Goal: Transaction & Acquisition: Purchase product/service

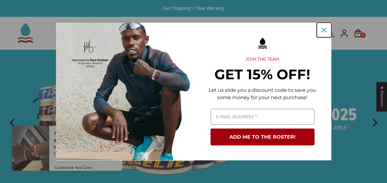
click at [323, 28] on icon "close icon" at bounding box center [324, 30] width 5 height 5
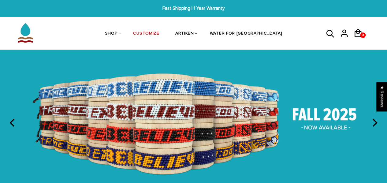
click at [378, 121] on icon "next" at bounding box center [375, 123] width 5 height 8
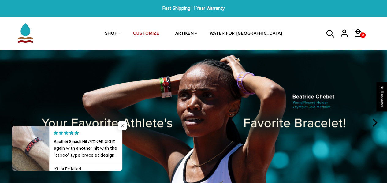
click at [125, 123] on span "Close popup widget" at bounding box center [122, 125] width 9 height 9
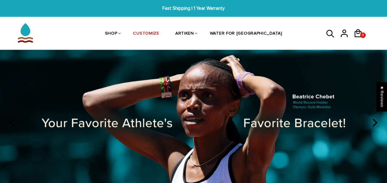
click at [15, 111] on img at bounding box center [193, 122] width 387 height 144
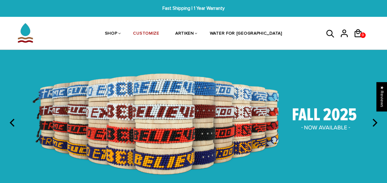
click at [177, 113] on img at bounding box center [193, 122] width 387 height 144
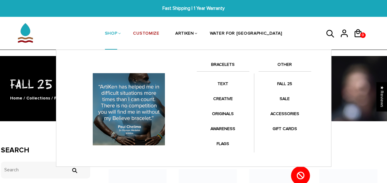
click at [222, 64] on link "BRACELETS" at bounding box center [223, 66] width 53 height 10
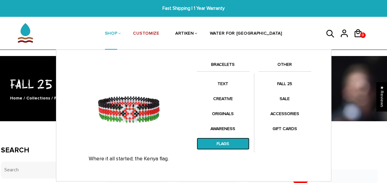
click at [221, 141] on link "FLAGS" at bounding box center [223, 144] width 53 height 12
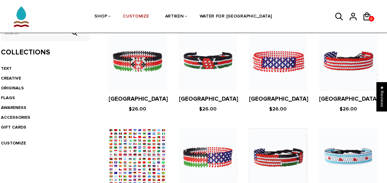
scroll to position [117, 0]
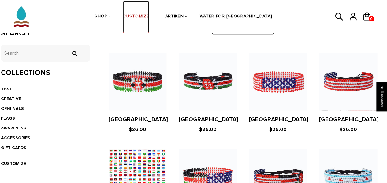
click at [149, 19] on link "CUSTOMIZE" at bounding box center [136, 17] width 26 height 32
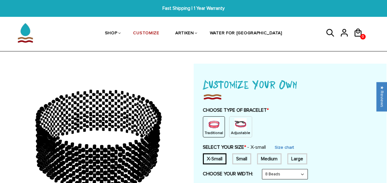
click at [236, 124] on img at bounding box center [240, 124] width 12 height 12
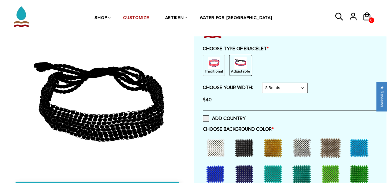
scroll to position [62, 0]
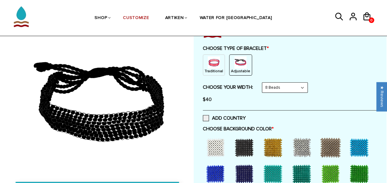
click at [306, 87] on select "8 Beads 6 Beads 10 Beads" at bounding box center [284, 88] width 45 height 10
click at [263, 83] on select "8 Beads 6 Beads 10 Beads" at bounding box center [284, 88] width 45 height 10
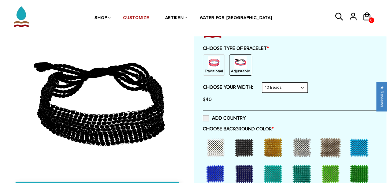
click at [298, 84] on select "8 Beads 6 Beads 10 Beads" at bounding box center [284, 88] width 45 height 10
select select "8-beads"
click at [263, 83] on select "8 Beads 6 Beads 10 Beads" at bounding box center [284, 88] width 45 height 10
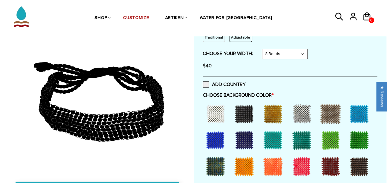
scroll to position [97, 0]
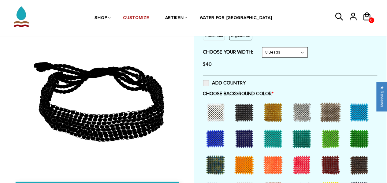
click at [215, 112] on div at bounding box center [215, 112] width 24 height 24
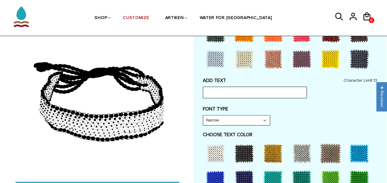
scroll to position [237, 0]
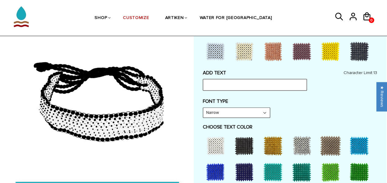
click at [278, 83] on input "text" at bounding box center [255, 85] width 104 height 12
type input "CDP 3249"
click at [330, 104] on div "FONT TYPE Narrow Narrow Bold" at bounding box center [290, 108] width 174 height 20
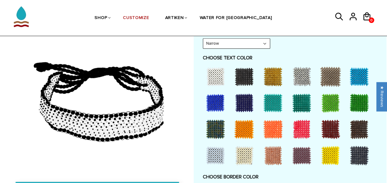
scroll to position [306, 0]
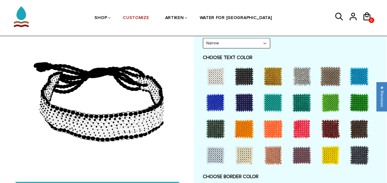
click at [244, 97] on div at bounding box center [244, 102] width 24 height 24
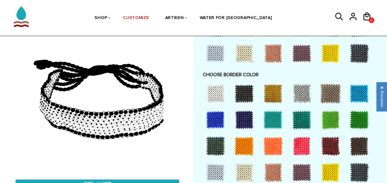
scroll to position [409, 0]
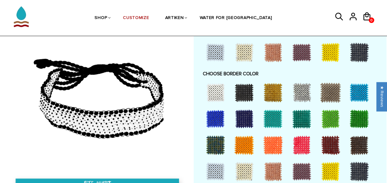
click at [213, 90] on div at bounding box center [215, 92] width 24 height 24
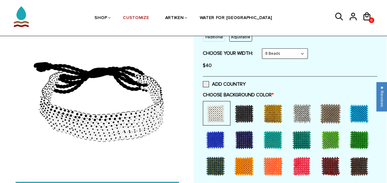
scroll to position [116, 0]
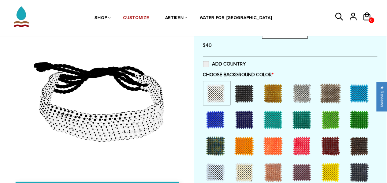
click at [242, 121] on div at bounding box center [244, 119] width 24 height 24
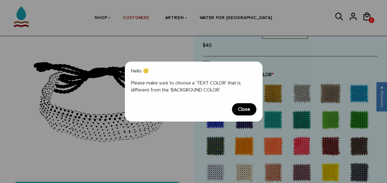
click at [249, 105] on span "Close" at bounding box center [244, 109] width 24 height 12
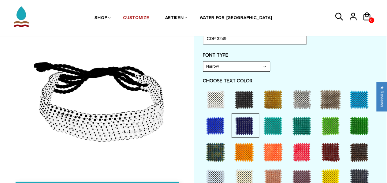
scroll to position [285, 0]
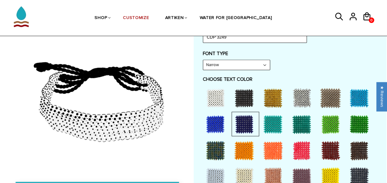
click at [246, 96] on div at bounding box center [244, 98] width 24 height 24
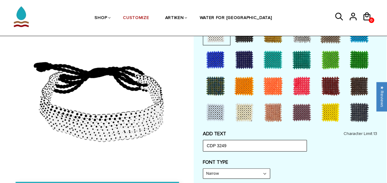
scroll to position [157, 0]
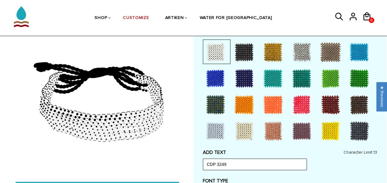
click at [245, 75] on div at bounding box center [244, 78] width 24 height 24
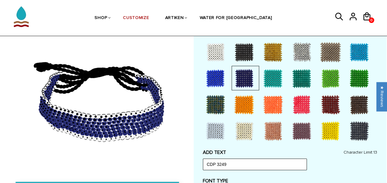
click at [214, 50] on div at bounding box center [215, 52] width 24 height 24
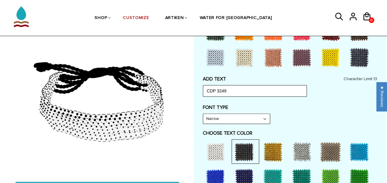
scroll to position [256, 0]
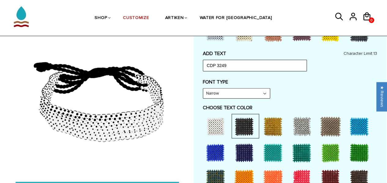
click at [241, 152] on div at bounding box center [244, 152] width 24 height 24
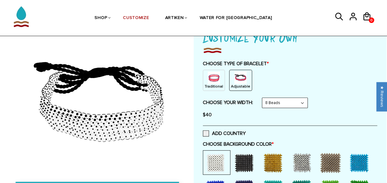
scroll to position [0, 0]
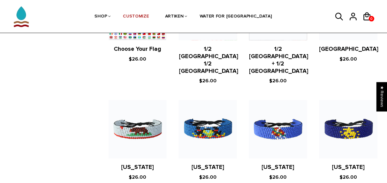
scroll to position [285, 0]
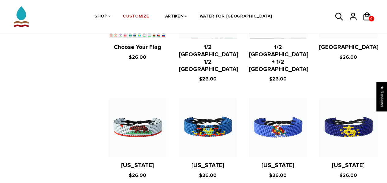
click at [139, 113] on figure at bounding box center [138, 127] width 58 height 58
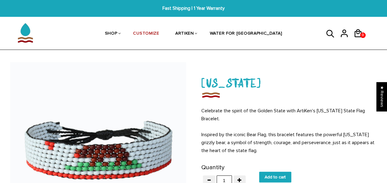
click at [327, 32] on icon at bounding box center [330, 34] width 9 height 15
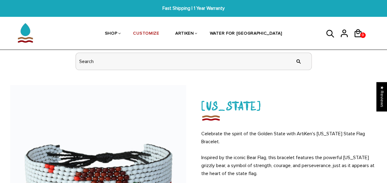
click at [222, 62] on input "header search" at bounding box center [194, 61] width 236 height 17
type input "[US_STATE]"
click at [293, 50] on input "" at bounding box center [299, 61] width 12 height 23
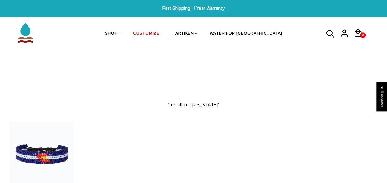
click at [331, 29] on icon at bounding box center [330, 34] width 9 height 15
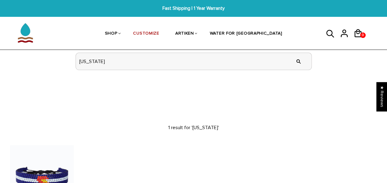
click at [218, 65] on input "[US_STATE]" at bounding box center [194, 61] width 236 height 17
type input "[US_STATE]"
click at [293, 50] on input "" at bounding box center [299, 61] width 12 height 23
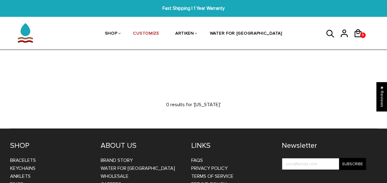
click at [329, 30] on icon at bounding box center [330, 34] width 8 height 8
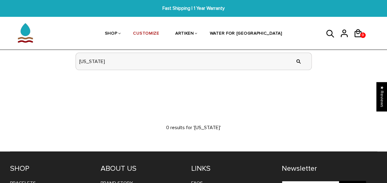
click at [223, 64] on input "[US_STATE]" at bounding box center [194, 61] width 236 height 17
type input "[US_STATE]"
click at [293, 50] on input "" at bounding box center [299, 61] width 12 height 23
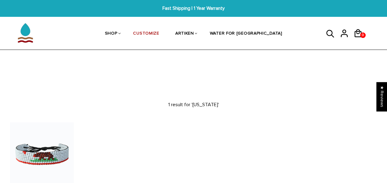
click at [47, 155] on figure at bounding box center [42, 154] width 64 height 64
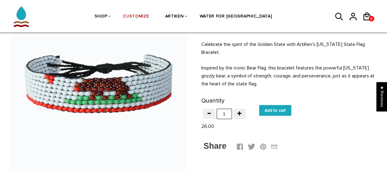
scroll to position [67, 0]
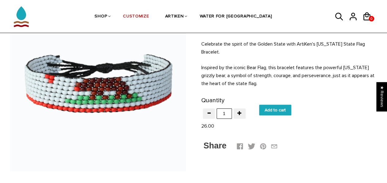
click at [276, 111] on input "Add to cart" at bounding box center [275, 110] width 32 height 11
type input "Add to cart"
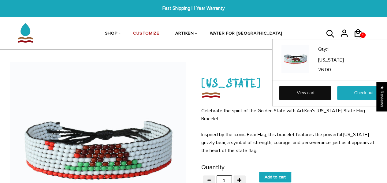
click at [307, 91] on link "View cart" at bounding box center [305, 92] width 52 height 13
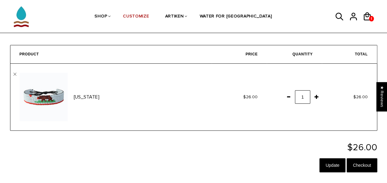
scroll to position [22, 0]
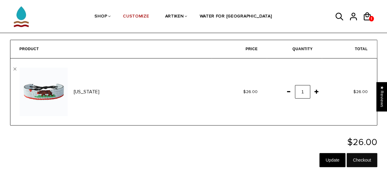
click at [361, 160] on input "Checkout" at bounding box center [362, 160] width 30 height 14
